Goal: Task Accomplishment & Management: Manage account settings

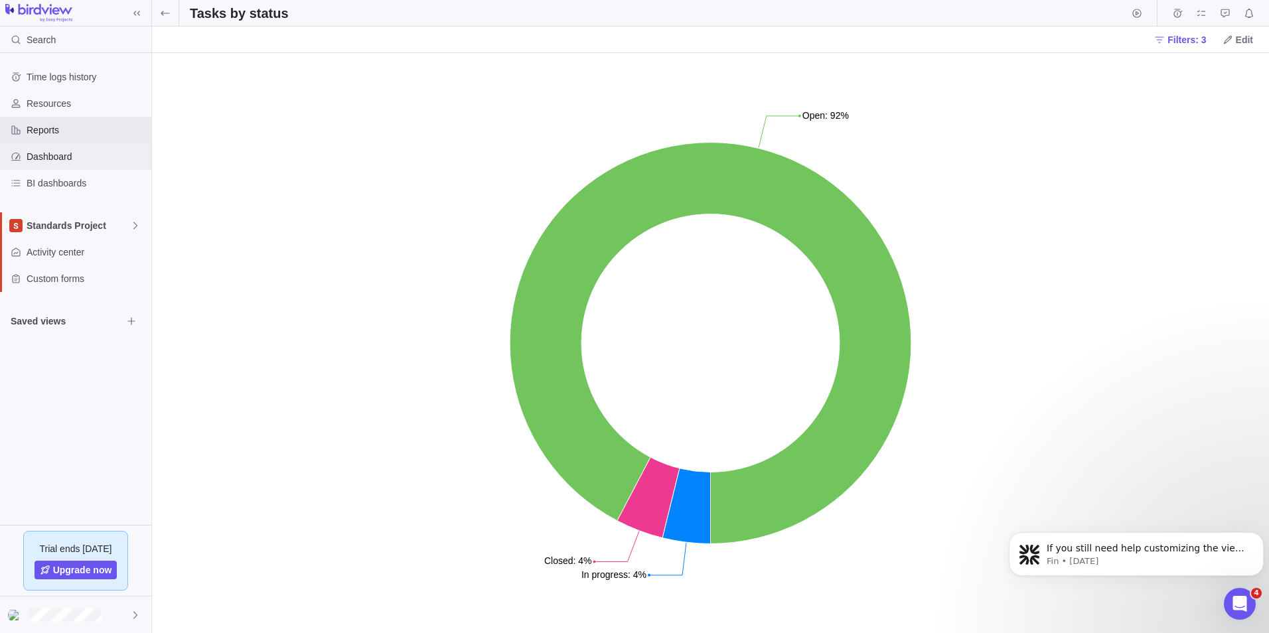
click at [46, 158] on span "Dashboard" at bounding box center [87, 156] width 120 height 13
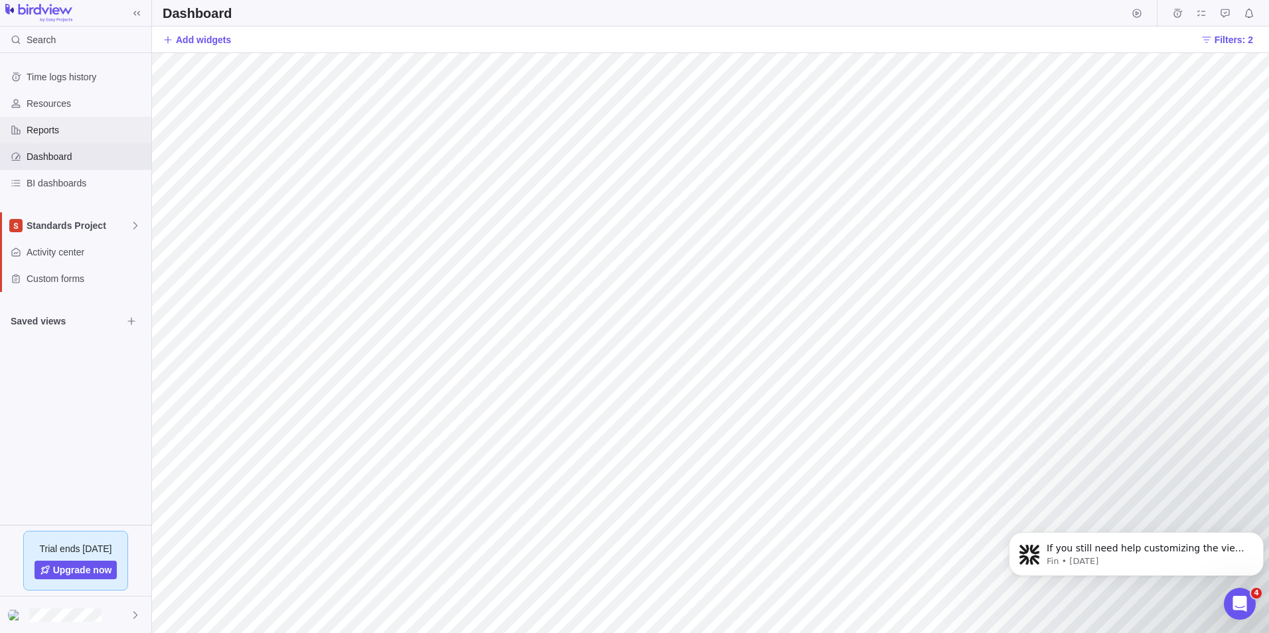
click at [56, 141] on div "Reports" at bounding box center [75, 130] width 151 height 27
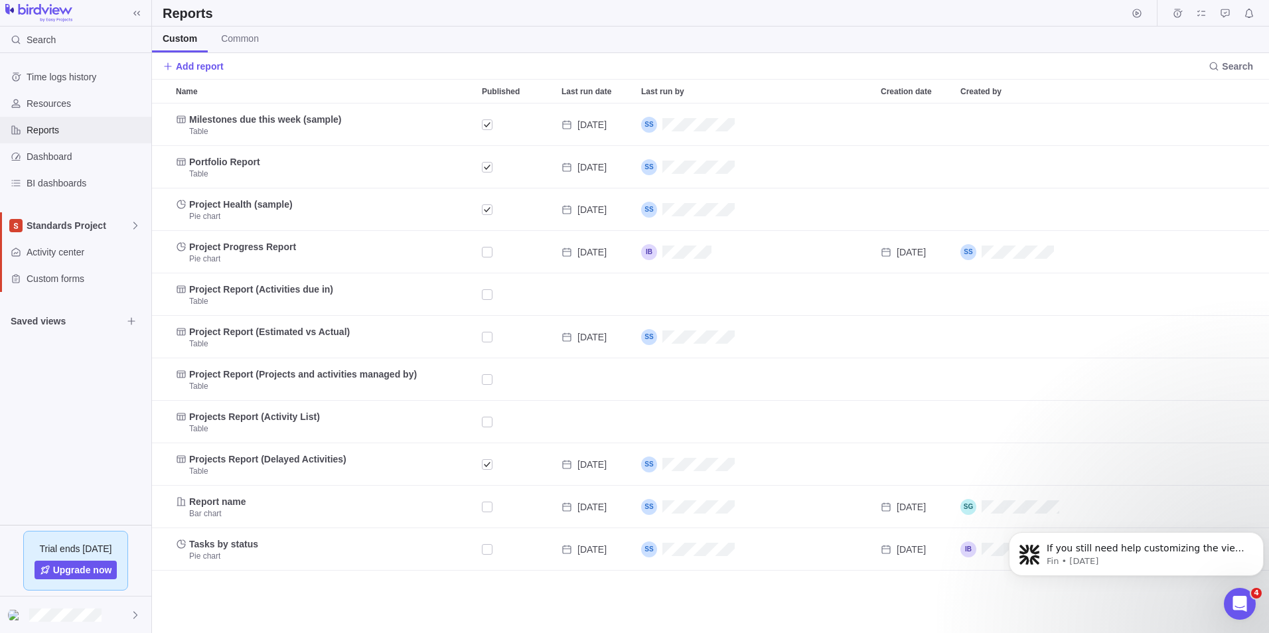
scroll to position [520, 1107]
click at [54, 156] on span "Dashboard" at bounding box center [87, 156] width 120 height 13
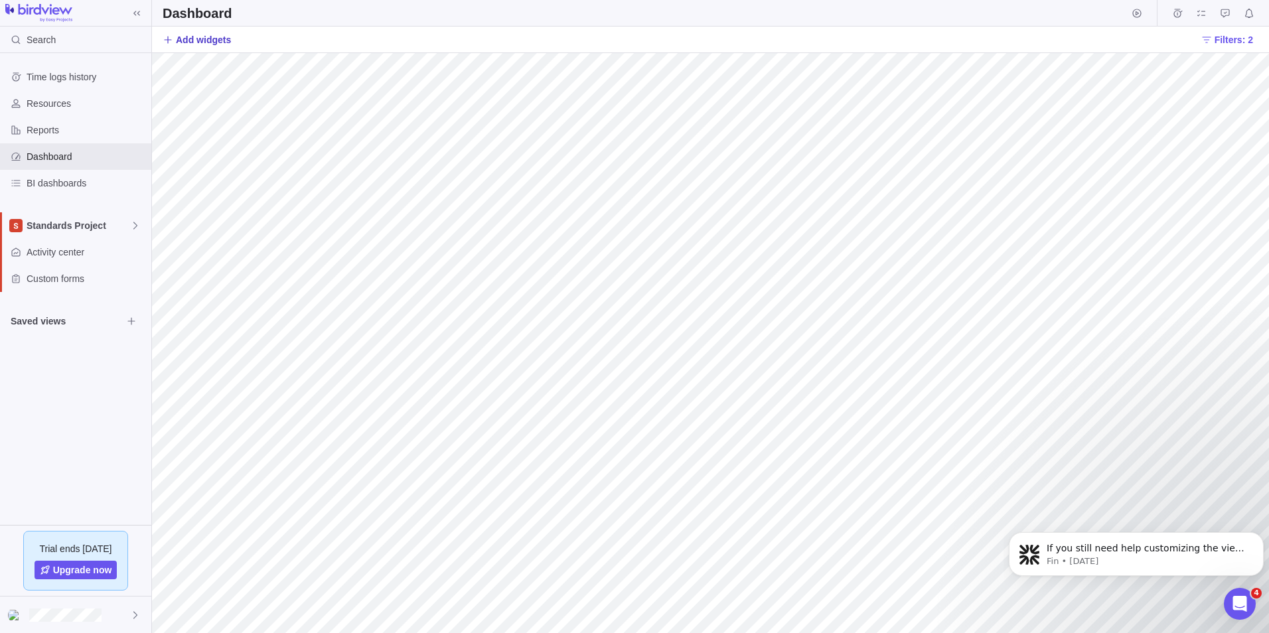
click at [181, 41] on span "Add widgets" at bounding box center [203, 39] width 55 height 13
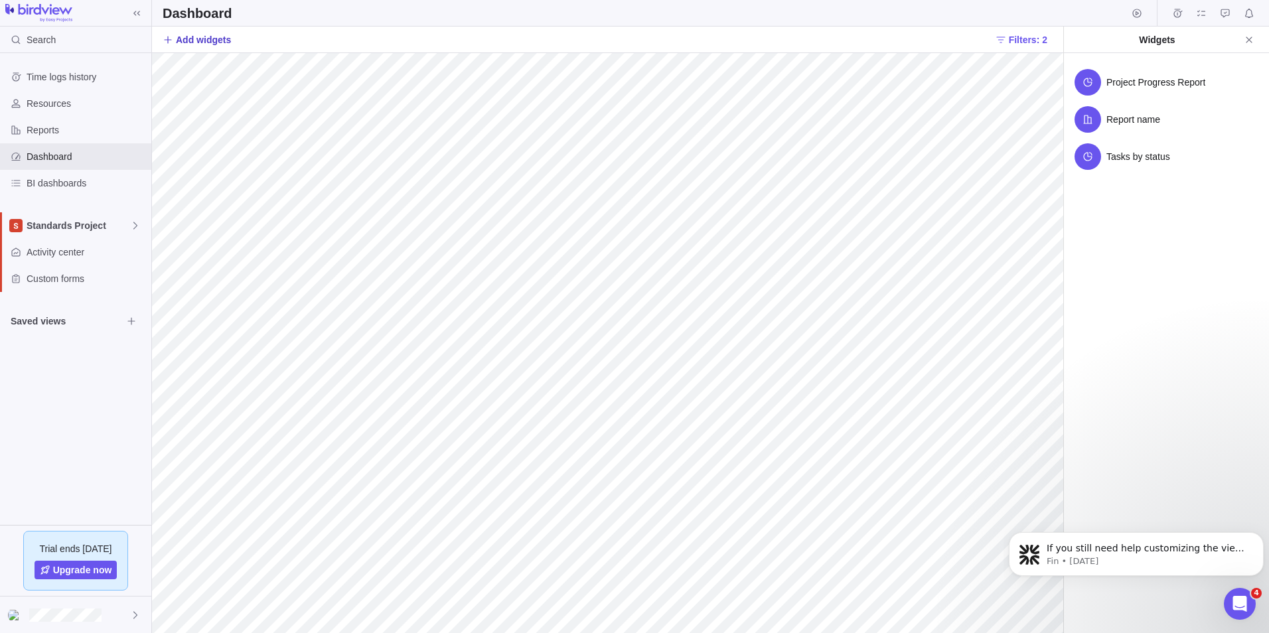
click at [181, 40] on span "Add widgets" at bounding box center [203, 39] width 55 height 13
click at [1132, 117] on span "Report name" at bounding box center [1134, 119] width 54 height 13
click at [1127, 85] on span "Project Progress Report" at bounding box center [1156, 82] width 99 height 13
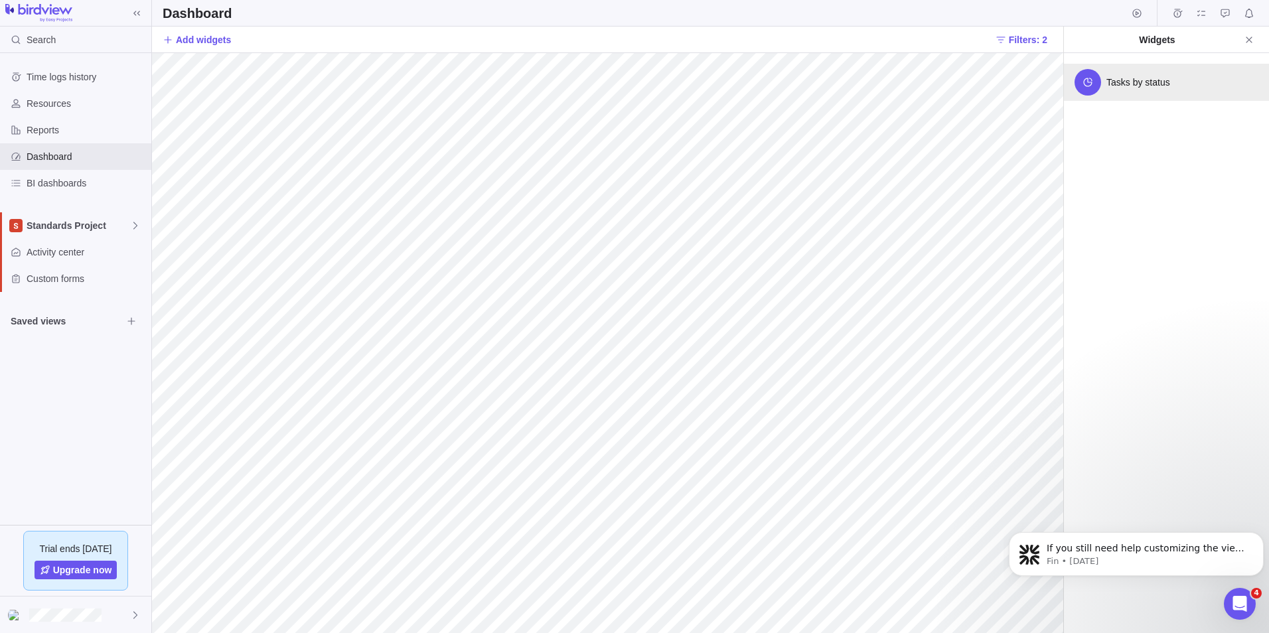
click at [1121, 85] on span "Tasks by status" at bounding box center [1139, 82] width 64 height 13
click at [201, 40] on span "Add widgets" at bounding box center [203, 39] width 55 height 13
click at [179, 40] on span "Add widgets" at bounding box center [203, 39] width 55 height 13
click at [1032, 41] on span "Filters: 2" at bounding box center [1028, 39] width 39 height 13
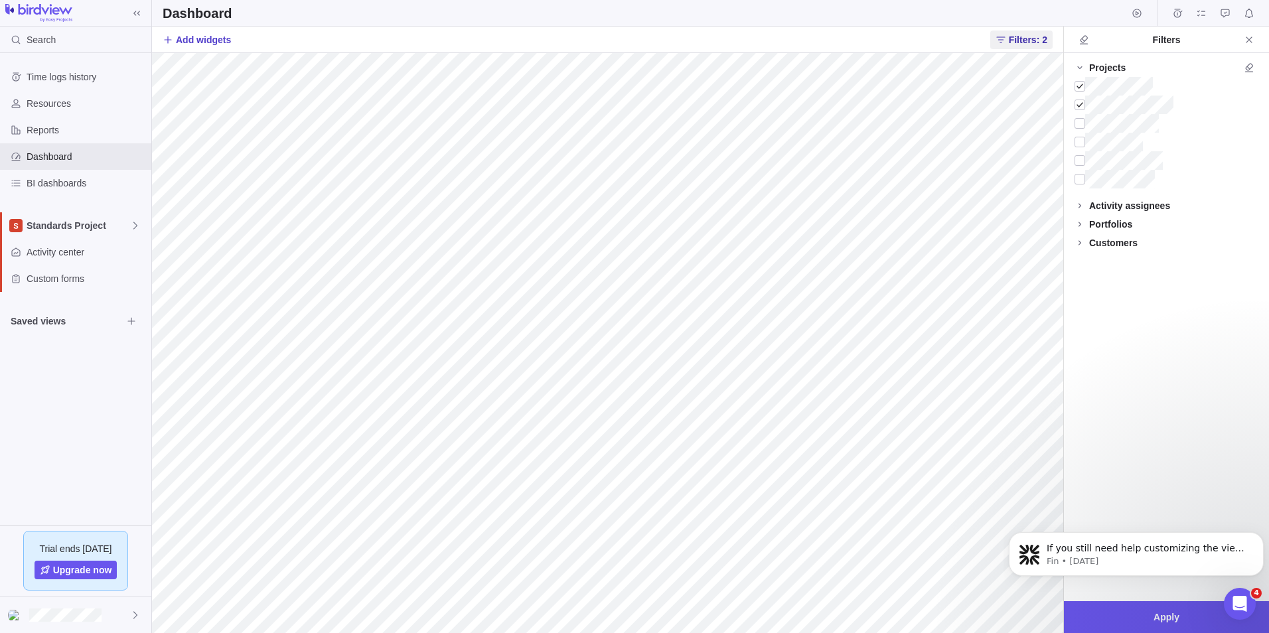
click at [206, 42] on span "Add widgets" at bounding box center [203, 39] width 55 height 13
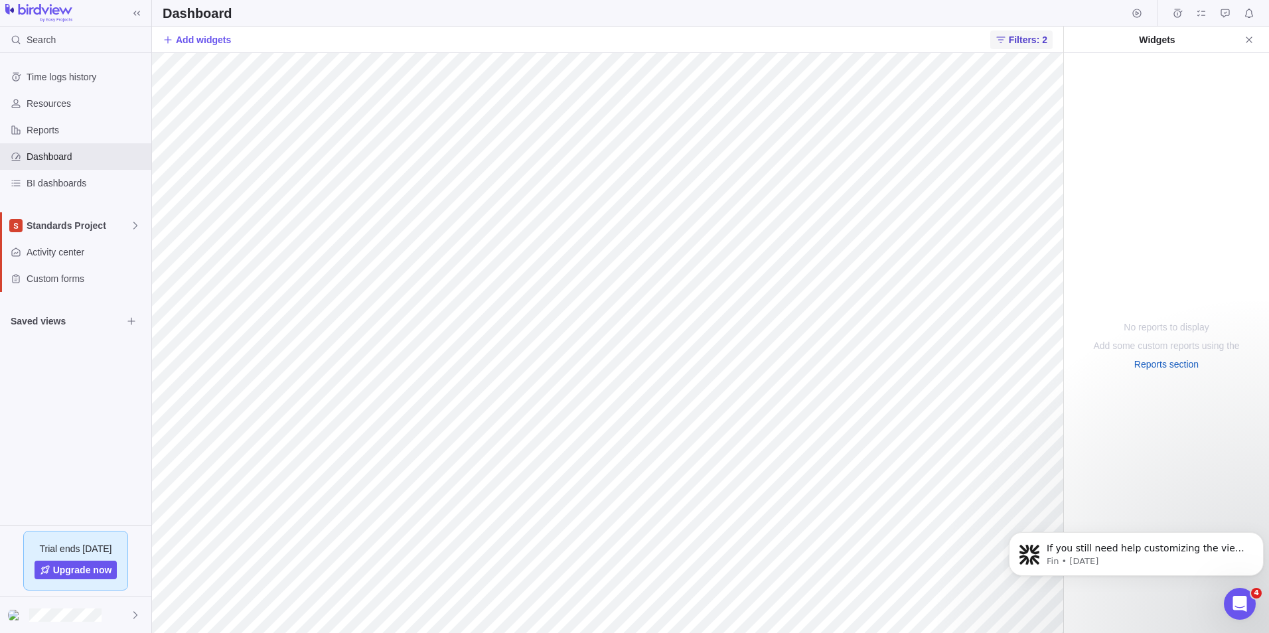
click at [1251, 37] on icon "Close" at bounding box center [1249, 40] width 11 height 11
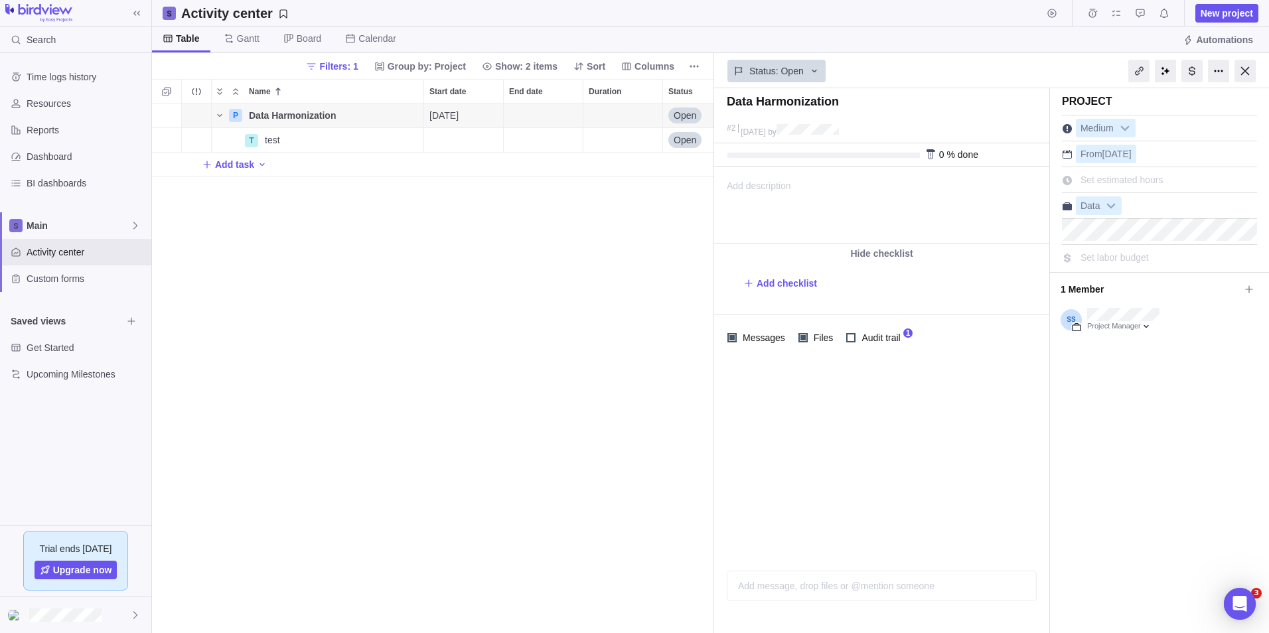
scroll to position [11, 11]
